Goal: Task Accomplishment & Management: Complete application form

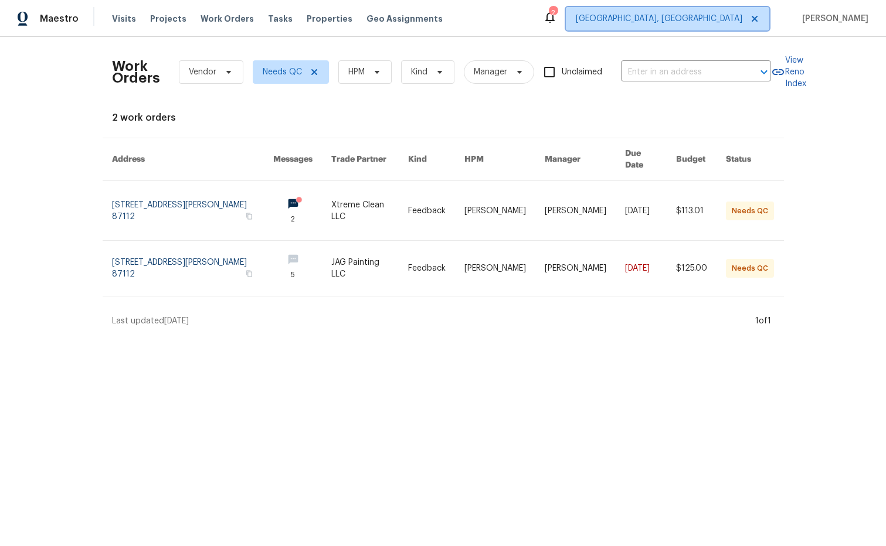
click at [734, 16] on span "[GEOGRAPHIC_DATA], [GEOGRAPHIC_DATA]" at bounding box center [659, 19] width 166 height 12
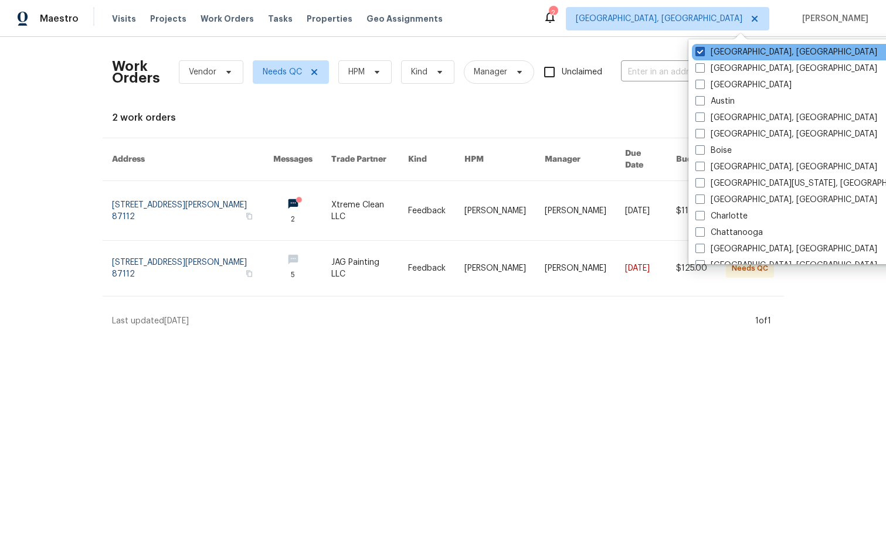
click at [701, 53] on span at bounding box center [699, 51] width 9 height 9
click at [701, 53] on input "[GEOGRAPHIC_DATA], [GEOGRAPHIC_DATA]" at bounding box center [699, 50] width 8 height 8
checkbox input "true"
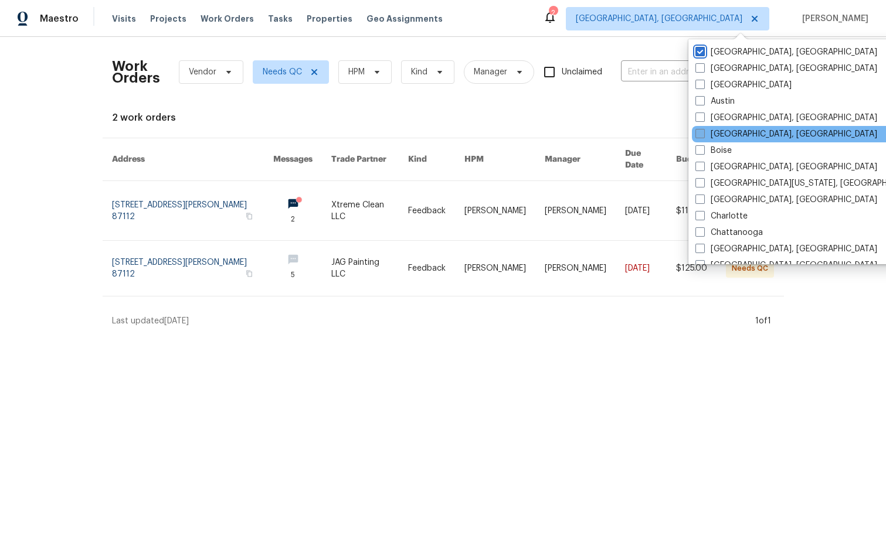
scroll to position [785, 0]
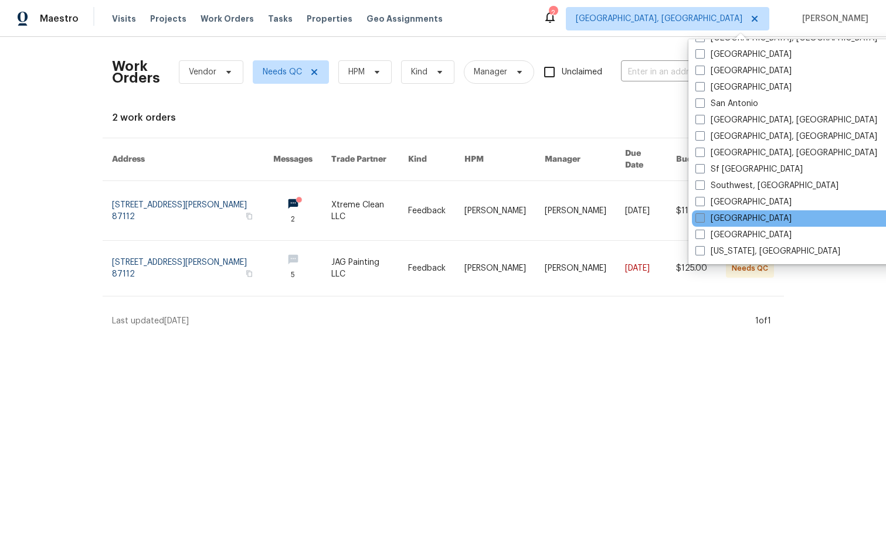
drag, startPoint x: 699, startPoint y: 219, endPoint x: 640, endPoint y: 125, distance: 111.2
click at [699, 218] on span at bounding box center [699, 217] width 9 height 9
click at [699, 218] on input "[GEOGRAPHIC_DATA]" at bounding box center [699, 217] width 8 height 8
checkbox input "true"
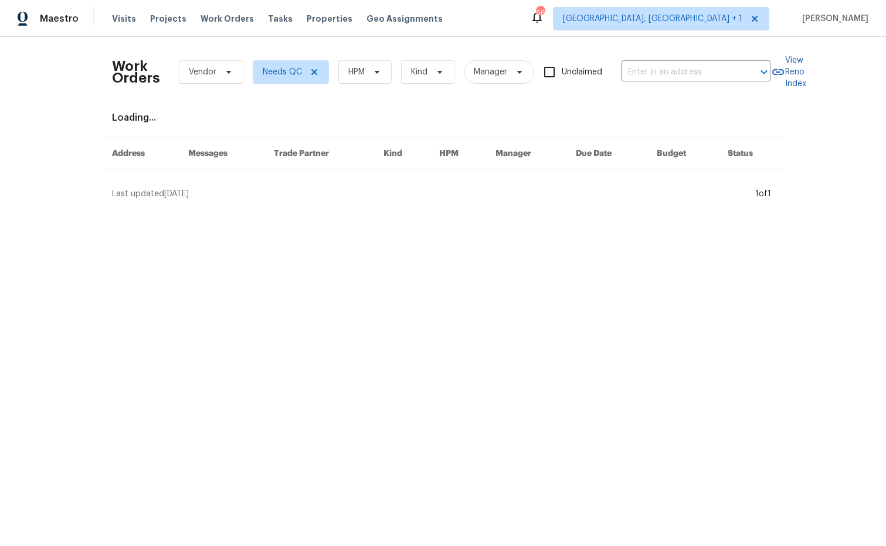
click at [612, 91] on div "Work Orders Vendor Needs QC HPM Kind Manager Unclaimed ​" at bounding box center [441, 72] width 659 height 52
click at [717, 19] on span "[GEOGRAPHIC_DATA], [GEOGRAPHIC_DATA] + 1" at bounding box center [652, 19] width 179 height 12
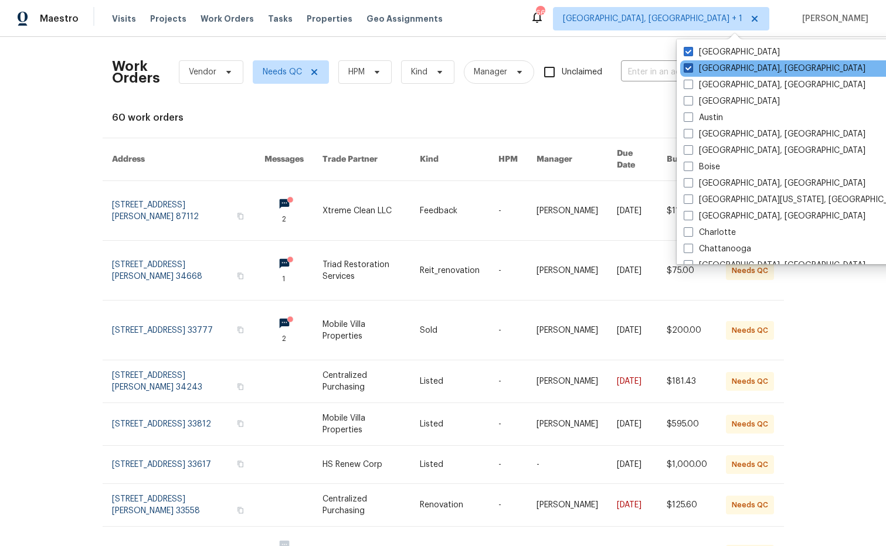
click at [720, 68] on label "[GEOGRAPHIC_DATA], [GEOGRAPHIC_DATA]" at bounding box center [774, 69] width 182 height 12
click at [691, 68] on input "[GEOGRAPHIC_DATA], [GEOGRAPHIC_DATA]" at bounding box center [687, 67] width 8 height 8
checkbox input "false"
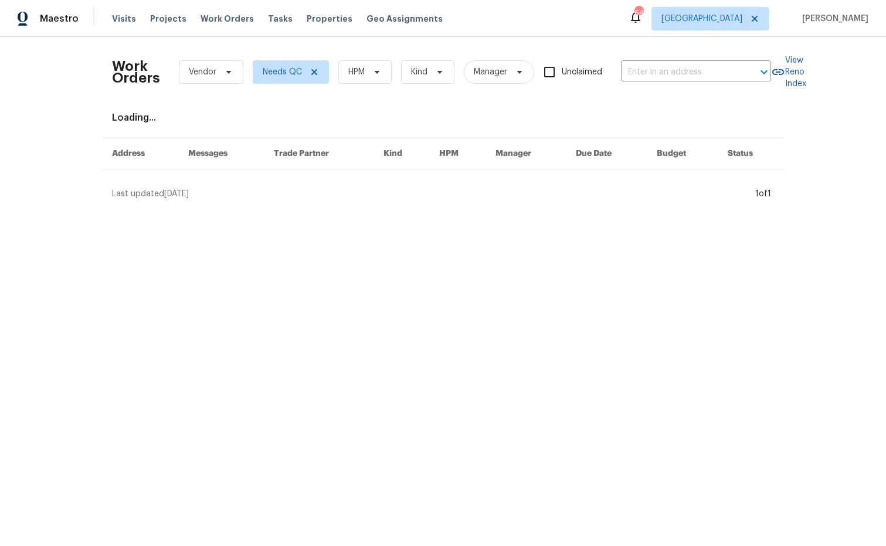
click at [595, 40] on div "Work Orders Vendor Needs QC HPM Kind Manager Unclaimed ​ View Reno Index Loadin…" at bounding box center [443, 123] width 886 height 172
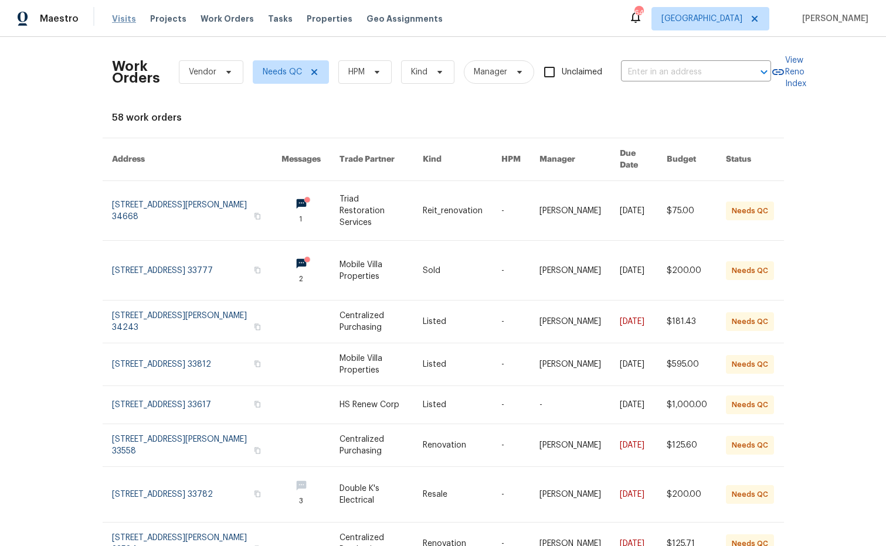
click at [115, 19] on span "Visits" at bounding box center [124, 19] width 24 height 12
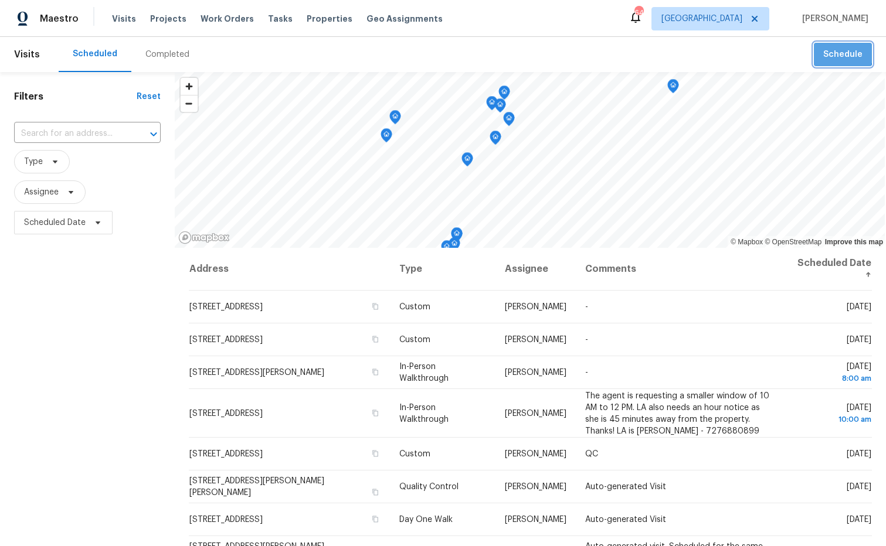
click at [836, 53] on span "Schedule" at bounding box center [842, 54] width 39 height 15
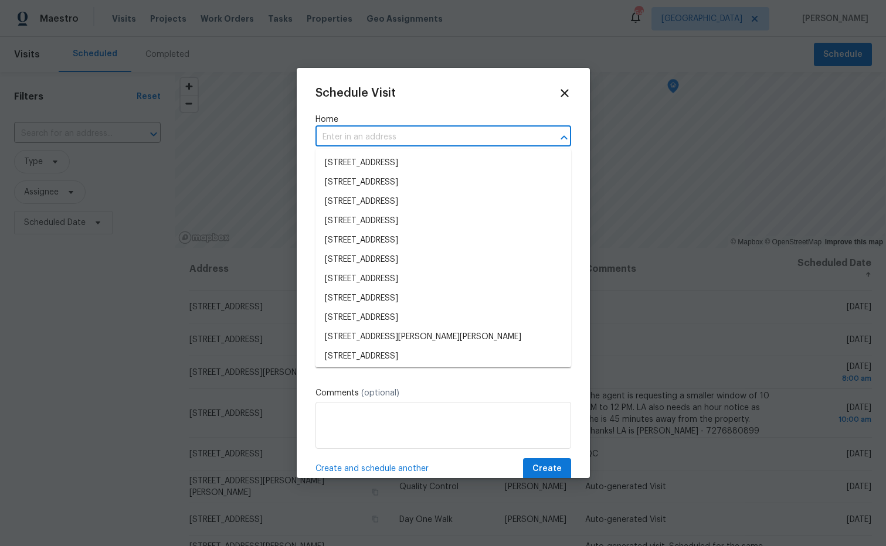
click at [392, 132] on input "text" at bounding box center [426, 137] width 223 height 18
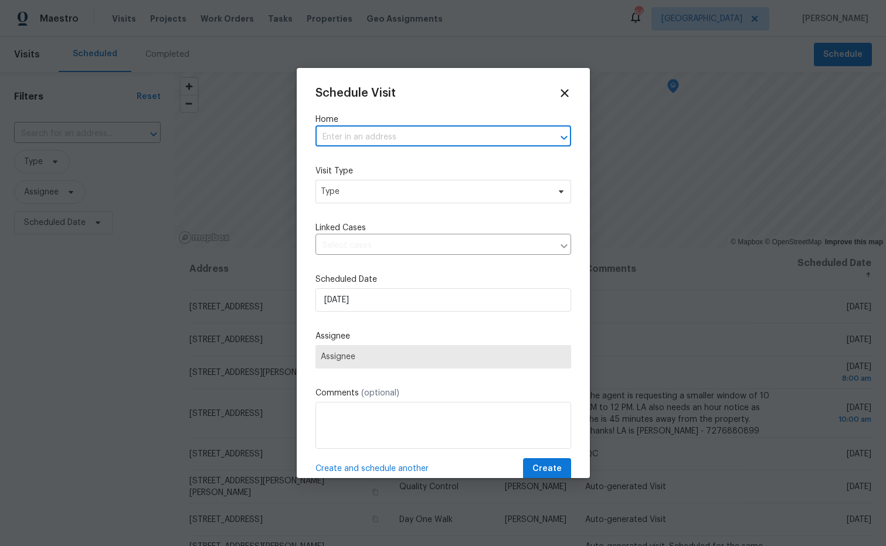
paste input "[STREET_ADDRESS]"
type input "[STREET_ADDRESS]"
click at [421, 171] on li "[STREET_ADDRESS]" at bounding box center [443, 163] width 256 height 19
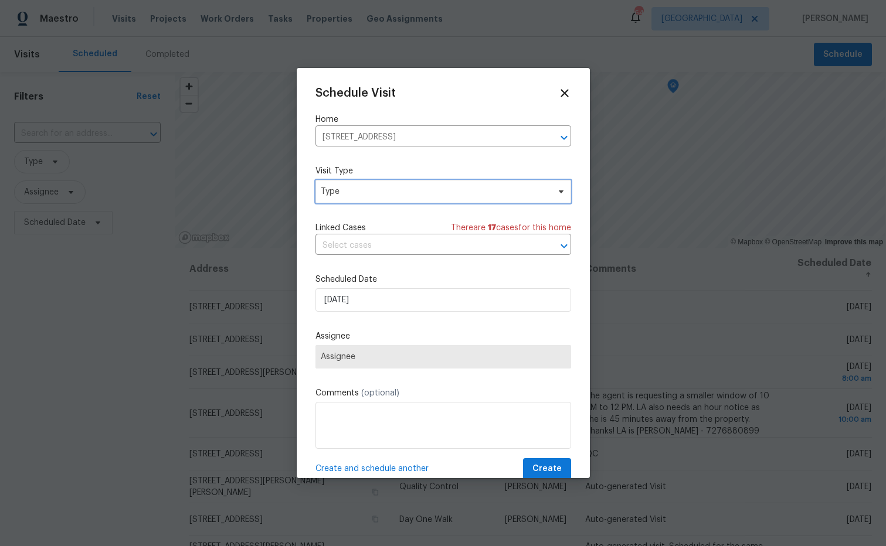
click at [558, 195] on icon at bounding box center [560, 191] width 9 height 9
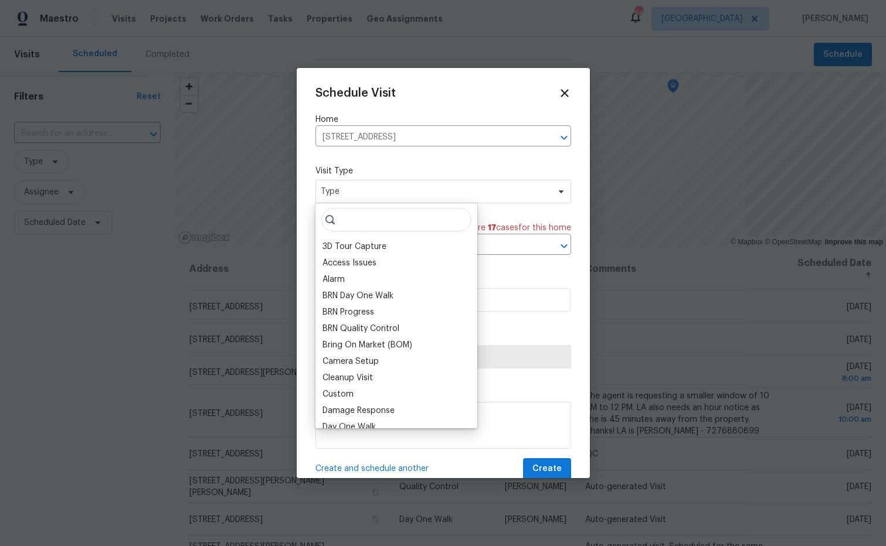
click at [376, 221] on input "search" at bounding box center [396, 219] width 150 height 23
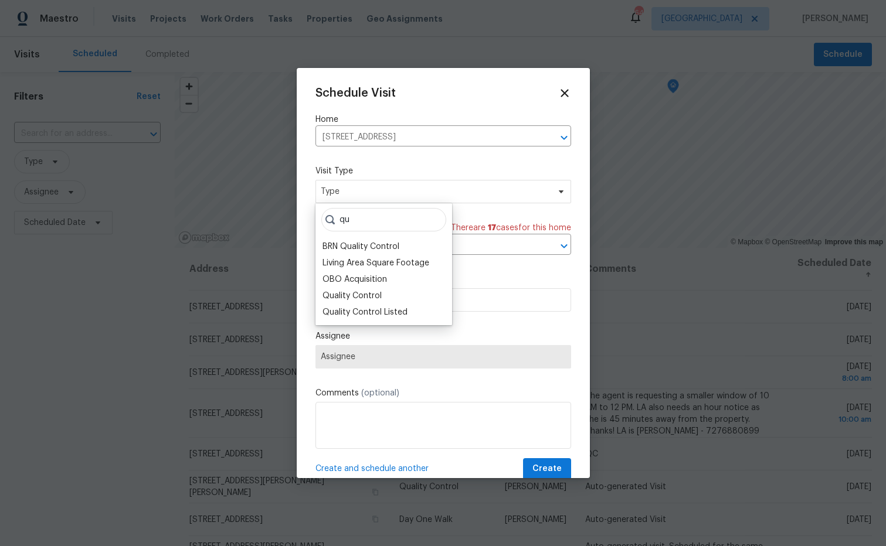
type input "q"
type input "h"
type input "home"
click at [382, 296] on div "Home Health Checkup" at bounding box center [365, 296] width 86 height 12
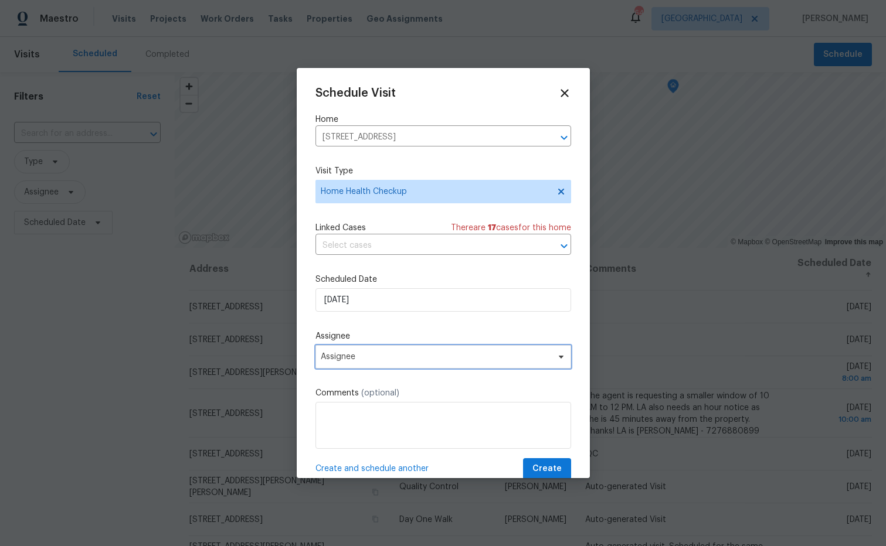
click at [559, 358] on icon at bounding box center [560, 357] width 5 height 3
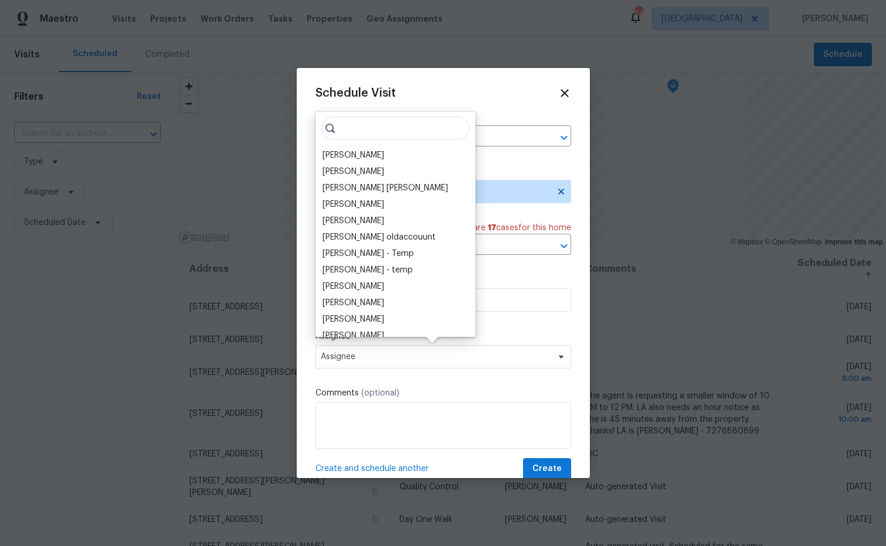
click at [355, 132] on input "search" at bounding box center [395, 128] width 148 height 23
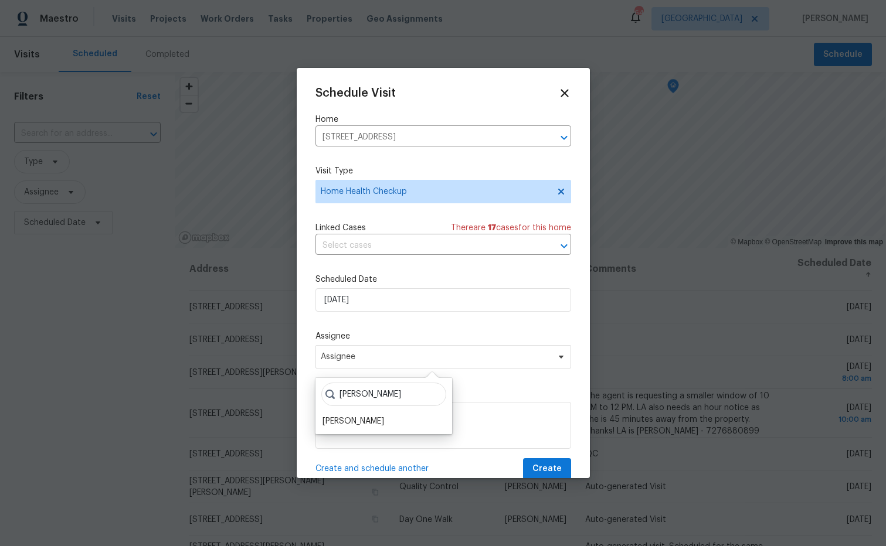
type input "[PERSON_NAME]"
click at [352, 424] on div "[PERSON_NAME]" at bounding box center [353, 422] width 62 height 12
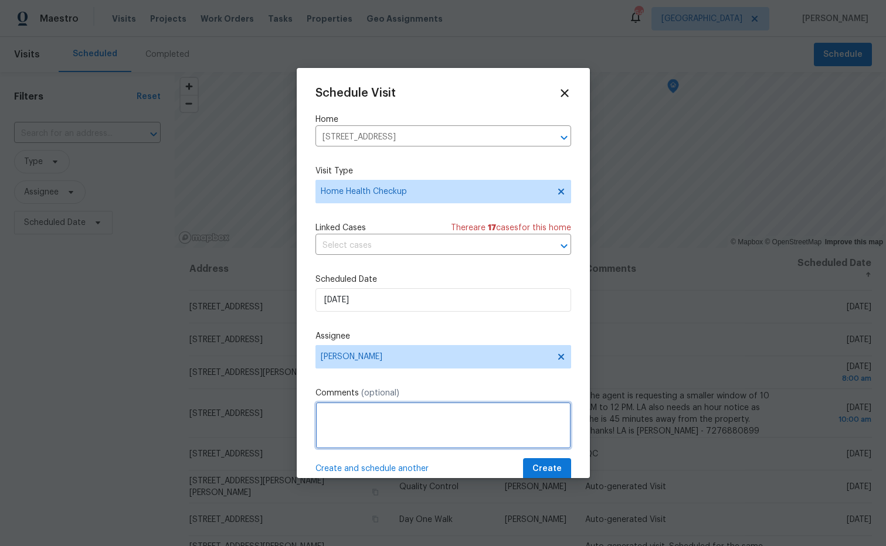
click at [330, 413] on textarea at bounding box center [443, 425] width 256 height 47
paste textarea ""add the refrigerator and fence is in bad conditions. The backyard could be ref…"
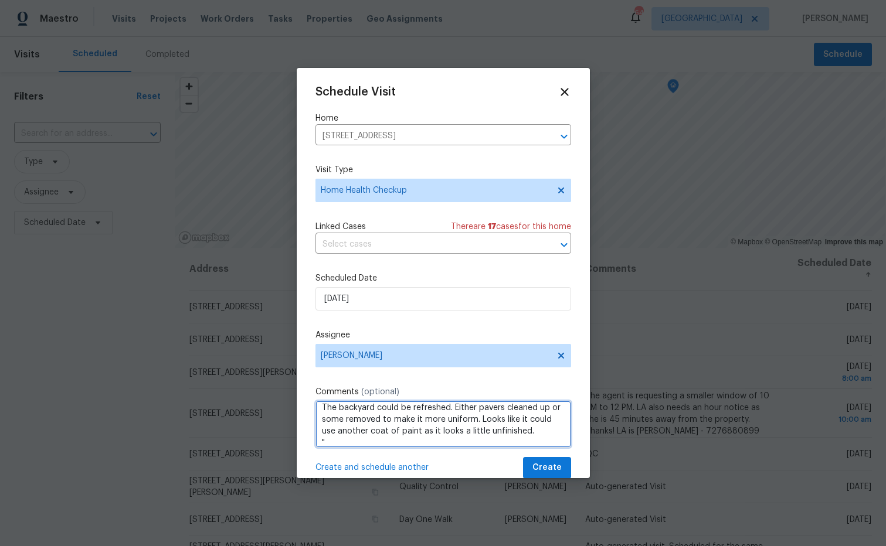
scroll to position [0, 0]
click at [504, 413] on textarea "[PERSON_NAME] Scheduled if you need to comm with me. "add the refrigerator and …" at bounding box center [443, 424] width 256 height 47
drag, startPoint x: 421, startPoint y: 424, endPoint x: 309, endPoint y: 423, distance: 112.0
click at [309, 423] on div "Schedule Visit Home [STREET_ADDRESS] ​ Visit Type Home Health Checkup Linked Ca…" at bounding box center [443, 273] width 293 height 410
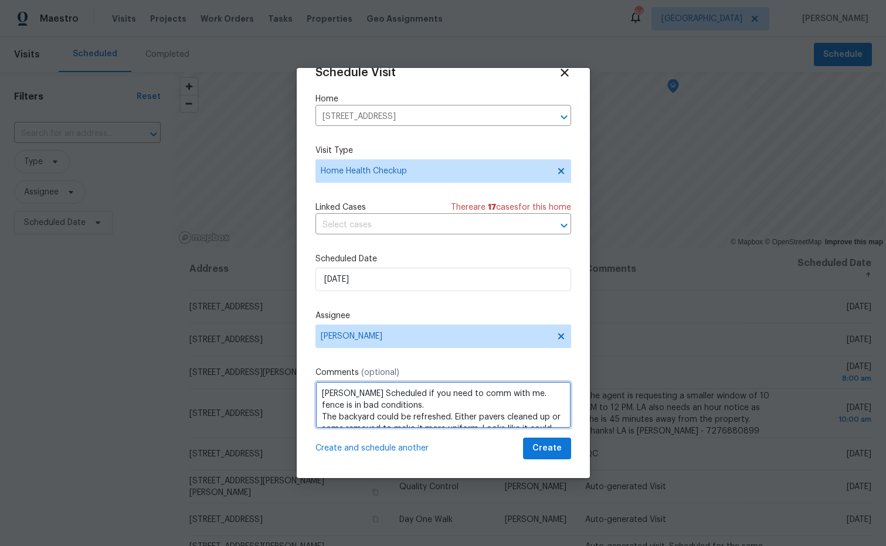
scroll to position [36, 0]
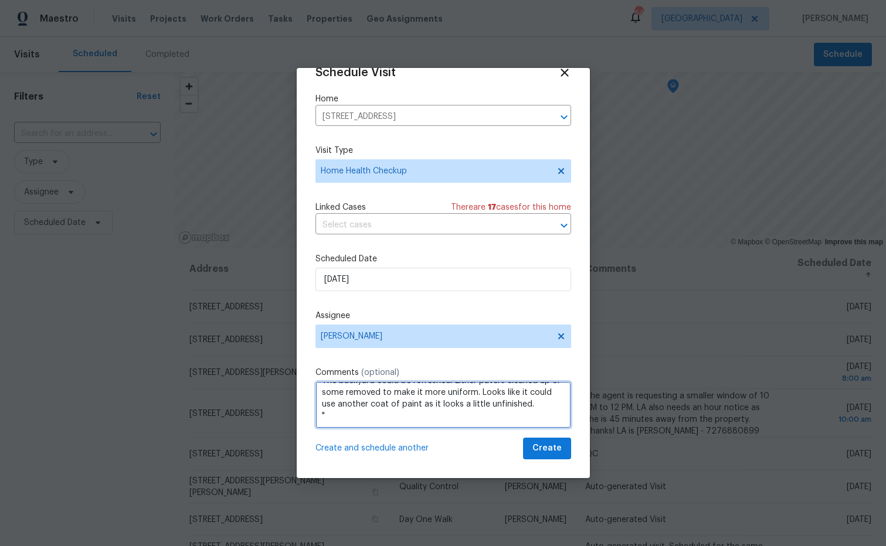
click at [329, 416] on textarea "[PERSON_NAME] Scheduled if you need to comm with me. fence is in bad conditions…" at bounding box center [443, 405] width 256 height 47
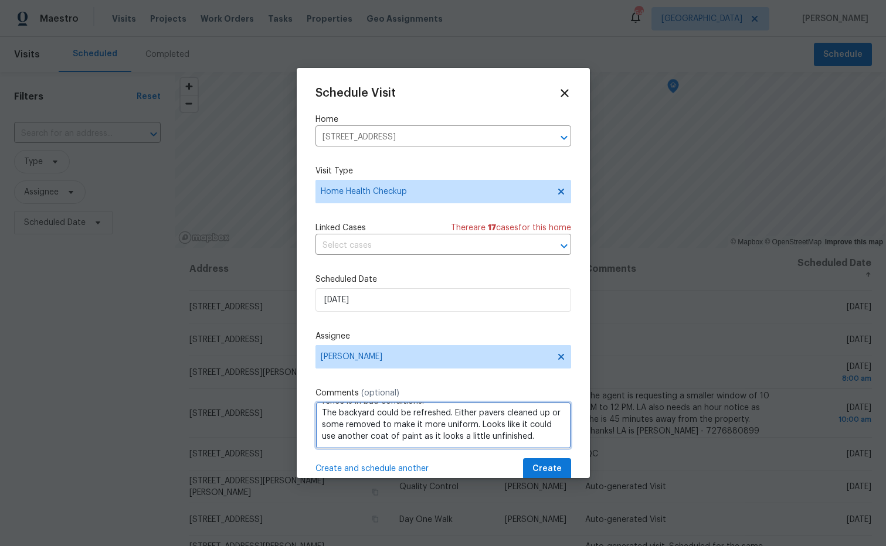
type textarea "[PERSON_NAME] Scheduled if you need to comm with me. fence is in bad conditions…"
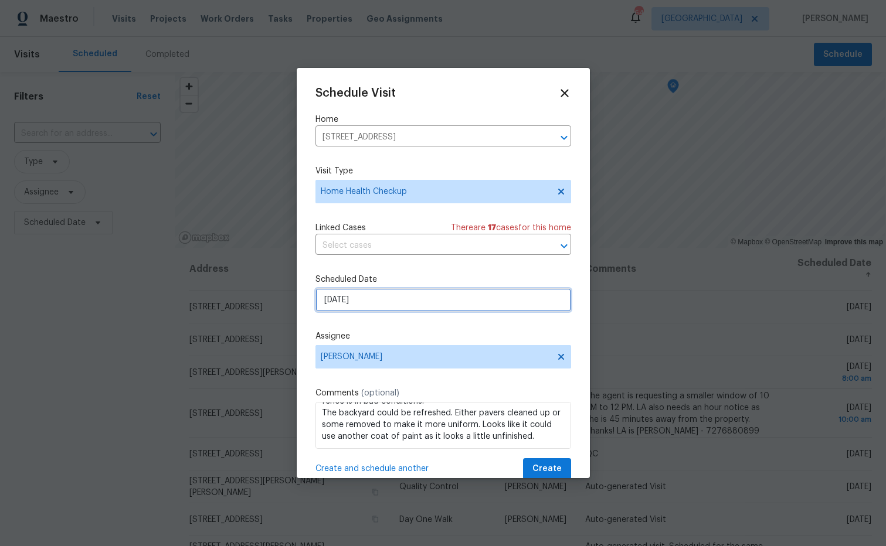
click at [495, 296] on input "[DATE]" at bounding box center [443, 299] width 256 height 23
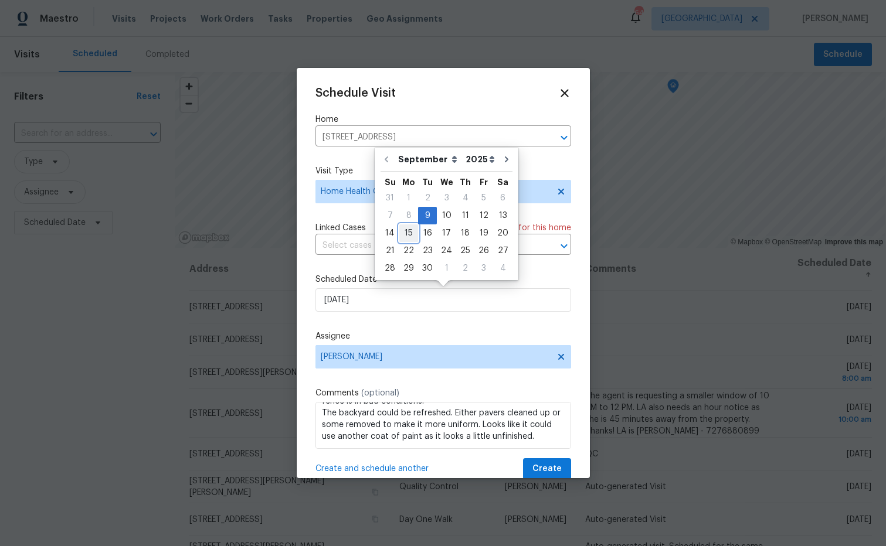
click at [407, 232] on div "15" at bounding box center [408, 233] width 19 height 16
type input "[DATE]"
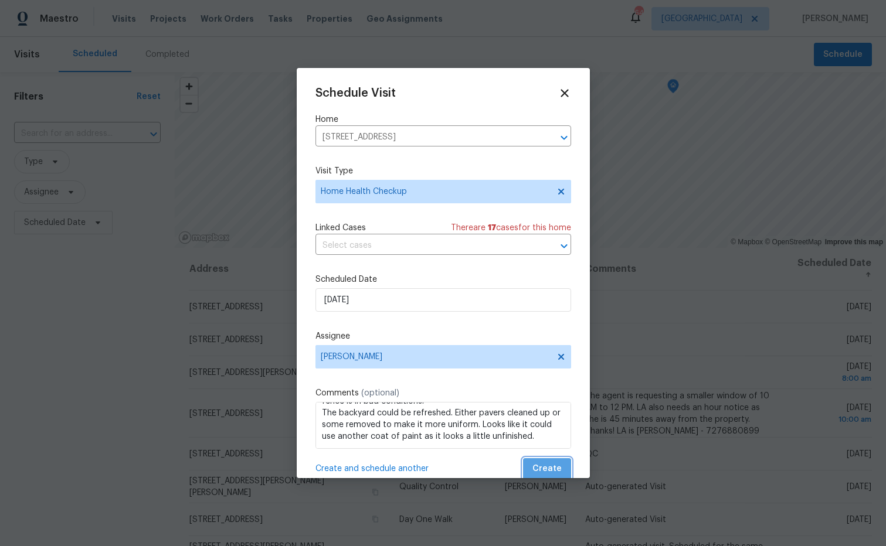
click at [550, 464] on span "Create" at bounding box center [546, 469] width 29 height 15
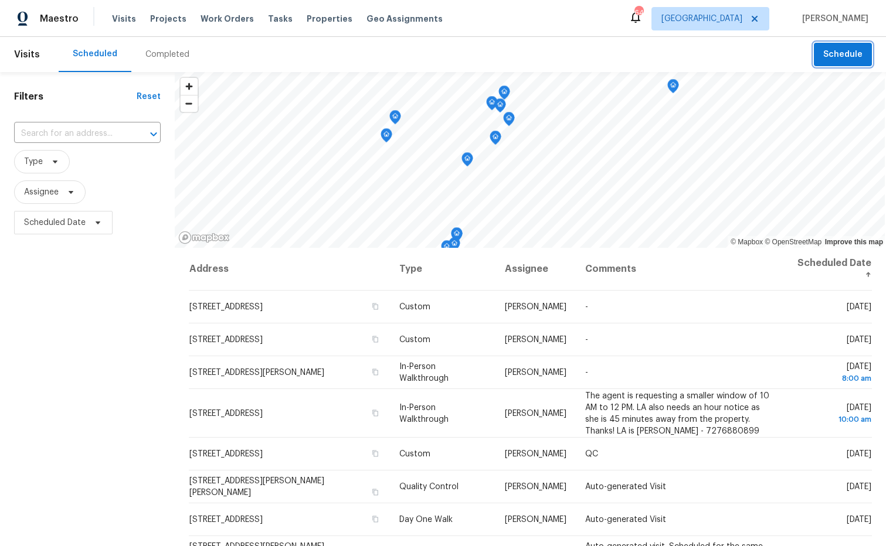
scroll to position [1, 0]
click at [91, 134] on input "text" at bounding box center [71, 133] width 114 height 18
paste input ""add the refrigerator and fence is in bad conditions. The backyard could be ref…"
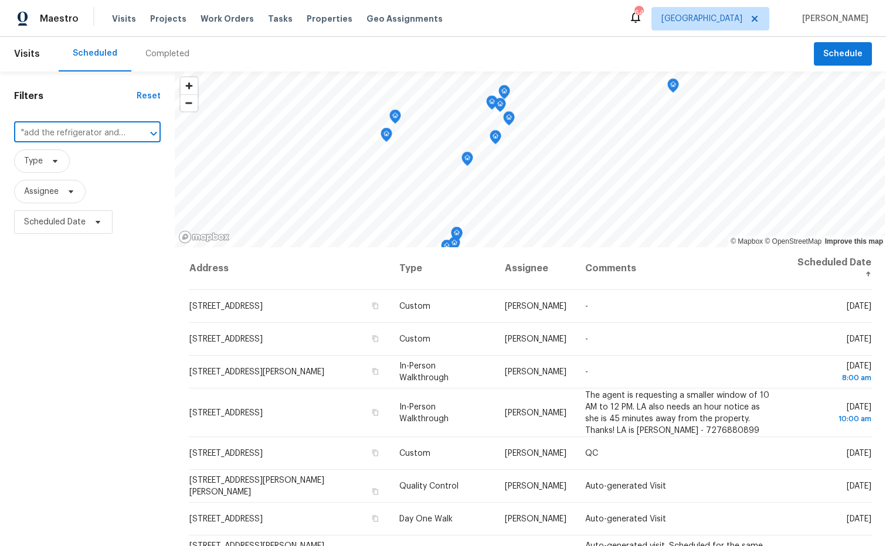
scroll to position [0, 769]
drag, startPoint x: 90, startPoint y: 131, endPoint x: -53, endPoint y: 121, distance: 143.4
click at [0, 121] on html "Maestro Visits Projects Work Orders Tasks Properties Geo Assignments 64 [GEOGRA…" at bounding box center [443, 273] width 886 height 546
type input ""add the refrigerator and fence is in bad conditions. The backyard could be ref…"
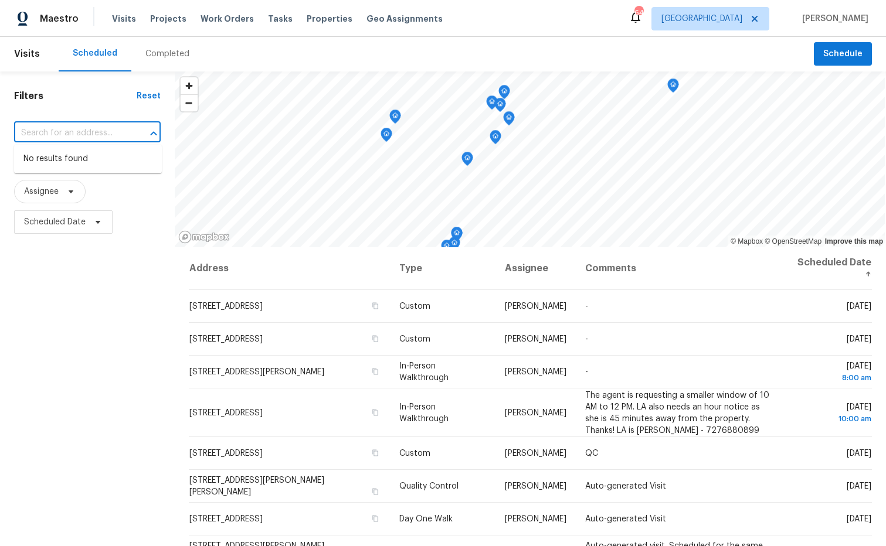
click at [117, 203] on span "Assignee" at bounding box center [87, 191] width 147 height 23
click at [44, 134] on input "text" at bounding box center [71, 133] width 114 height 18
paste input "[STREET_ADDRESS]"
type input "[STREET_ADDRESS]"
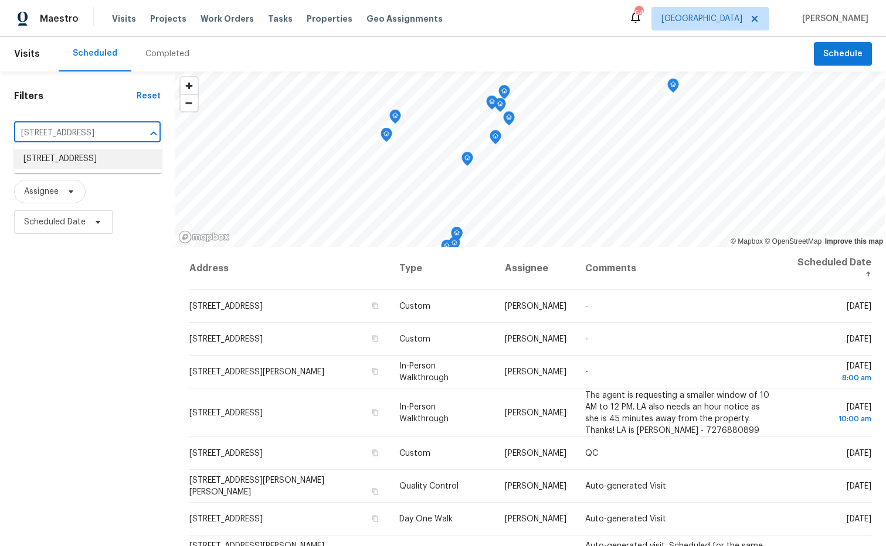
click at [91, 168] on li "[STREET_ADDRESS]" at bounding box center [88, 158] width 148 height 19
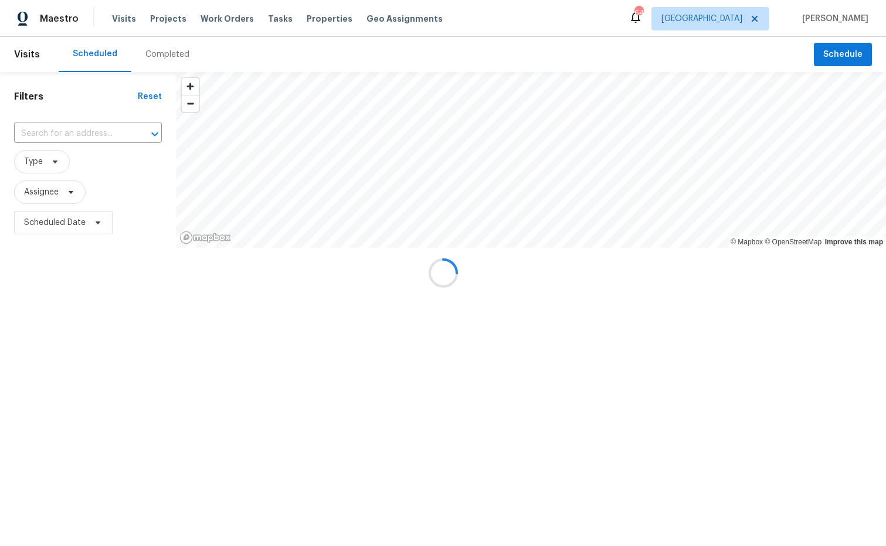
type input "[STREET_ADDRESS]"
